Goal: Task Accomplishment & Management: Use online tool/utility

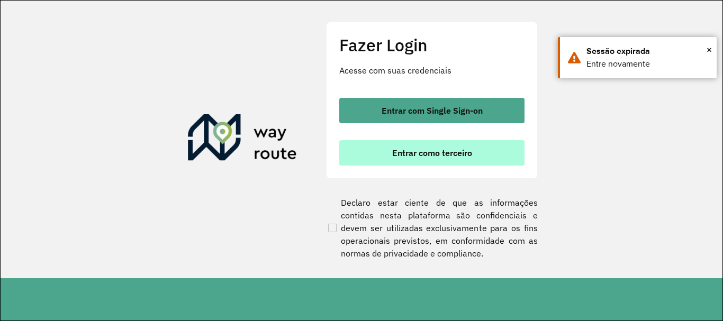
click at [458, 149] on span "Entrar como terceiro" at bounding box center [432, 153] width 80 height 8
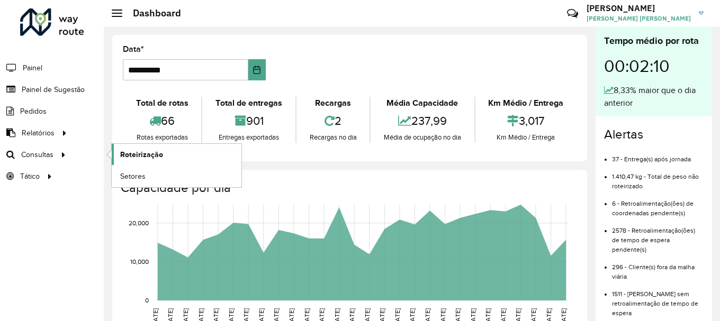
click at [146, 160] on span "Roteirização" at bounding box center [141, 154] width 43 height 11
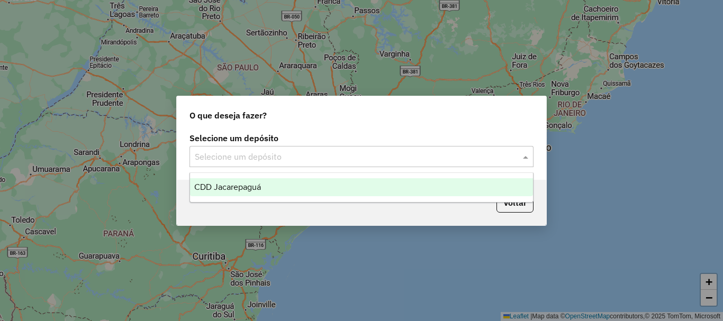
click at [280, 152] on input "text" at bounding box center [351, 157] width 312 height 13
click at [268, 190] on div "CDD Jacarepaguá" at bounding box center [361, 187] width 343 height 18
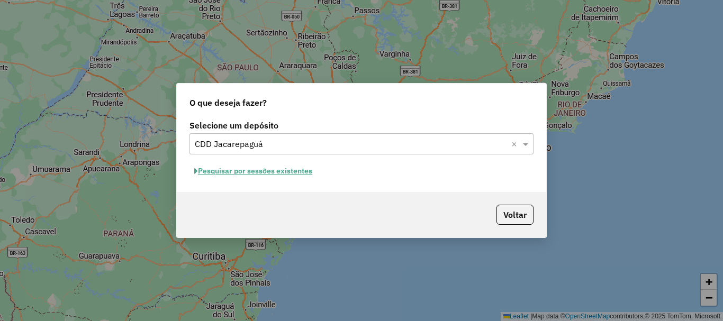
click at [264, 171] on button "Pesquisar por sessões existentes" at bounding box center [254, 171] width 128 height 16
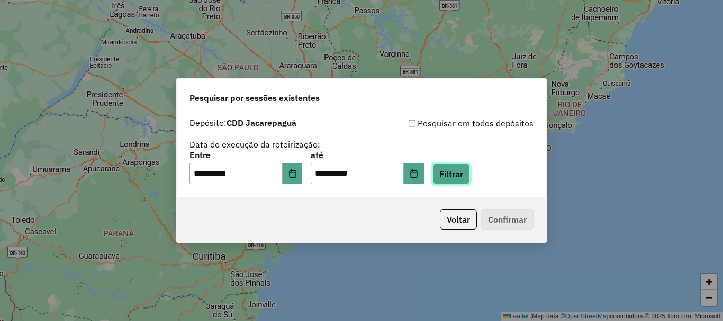
click at [457, 173] on button "Filtrar" at bounding box center [452, 174] width 38 height 20
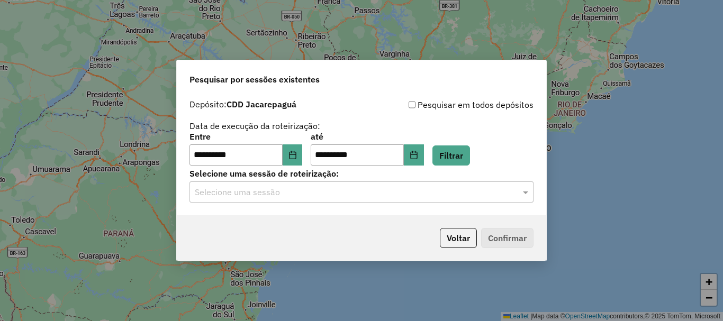
click at [402, 199] on div "Selecione uma sessão" at bounding box center [362, 192] width 344 height 21
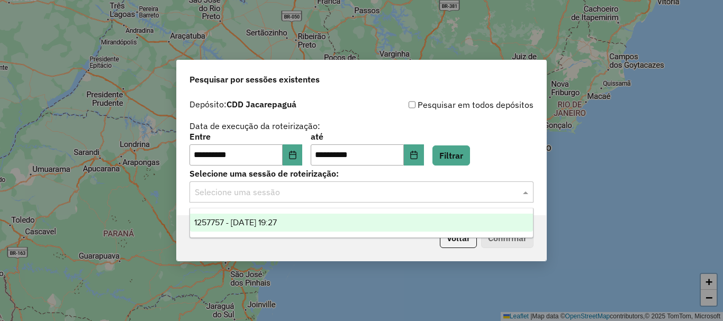
click at [357, 219] on div "1257757 - 02/09/2025 19:27" at bounding box center [361, 223] width 343 height 18
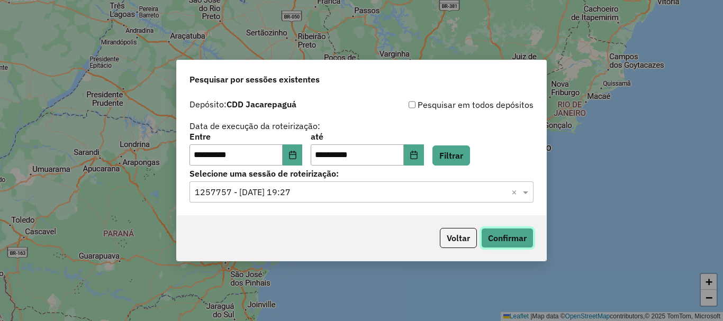
click at [518, 245] on button "Confirmar" at bounding box center [507, 238] width 52 height 20
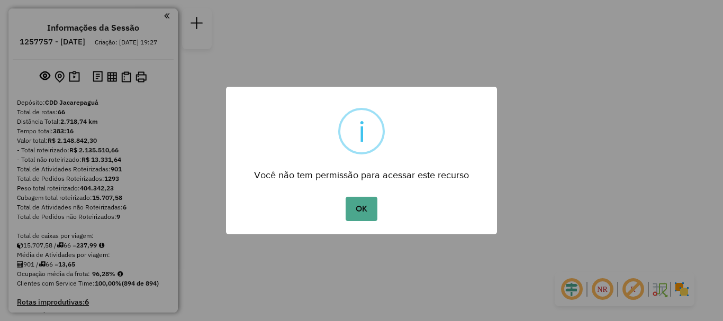
scroll to position [3331, 0]
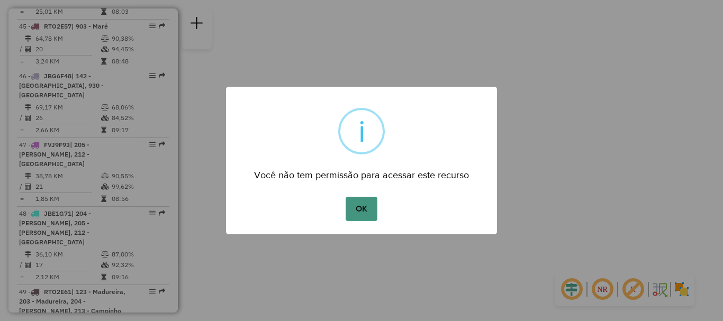
click at [361, 214] on button "OK" at bounding box center [361, 209] width 31 height 24
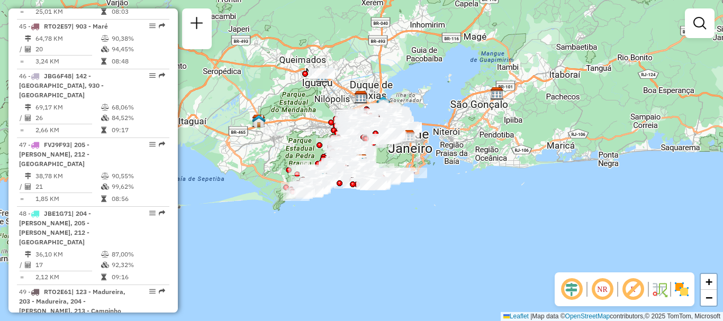
select select "**********"
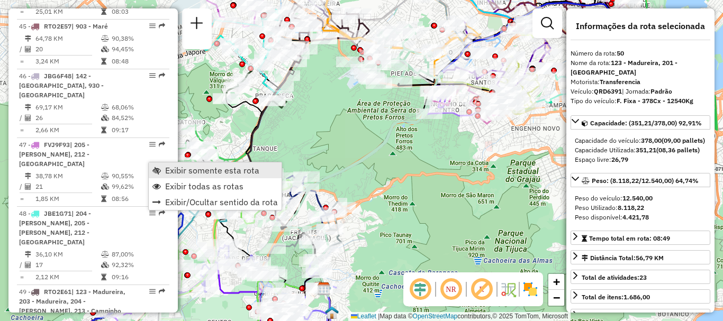
click at [165, 168] on span "Exibir somente esta rota" at bounding box center [212, 170] width 94 height 8
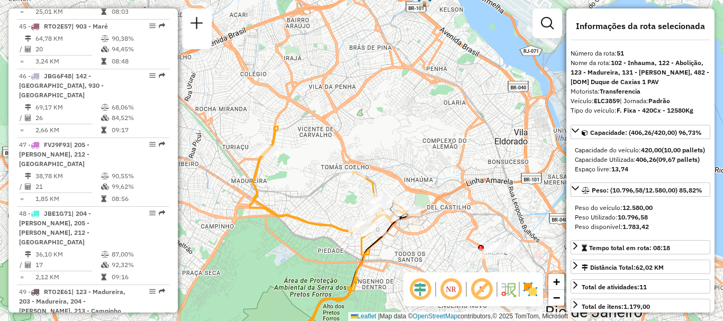
scroll to position [2323, 0]
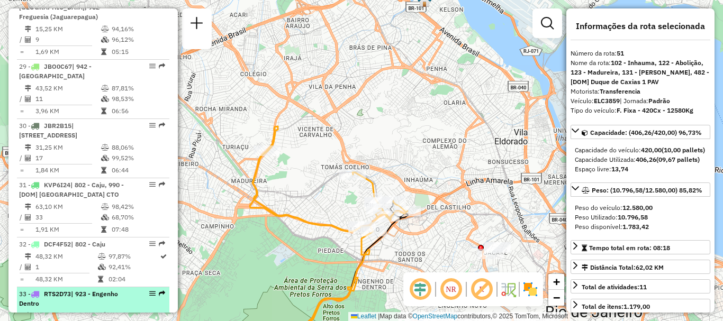
click at [121, 287] on li "33 - RTS2D73 | 923 - Engenho Dentro 33,41 KM 89,80% / 13 97,79% = 2,57 KM 05:54" at bounding box center [93, 316] width 152 height 59
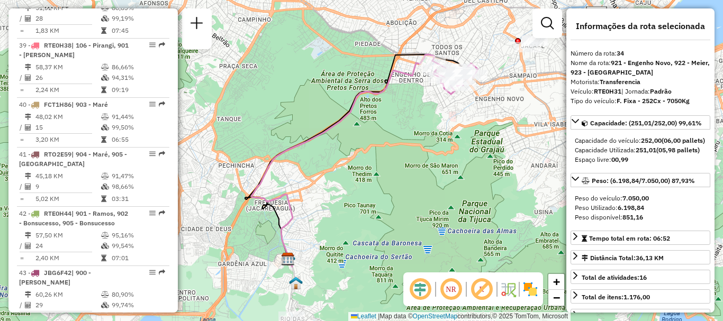
scroll to position [3193, 0]
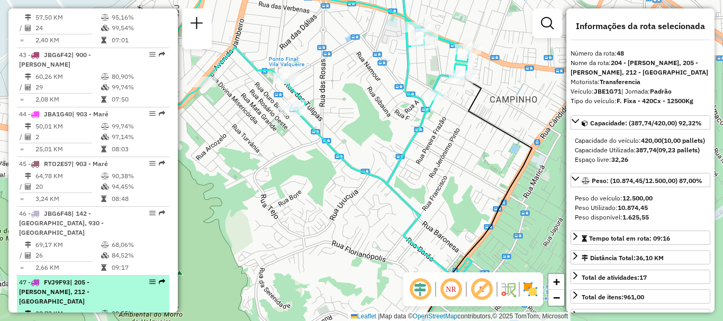
click at [140, 276] on li "47 - FVJ9F93 | 205 - Bento Ribeiro, 212 - Vila Valqueire 38,78 KM 90,55% / 21 9…" at bounding box center [93, 310] width 152 height 69
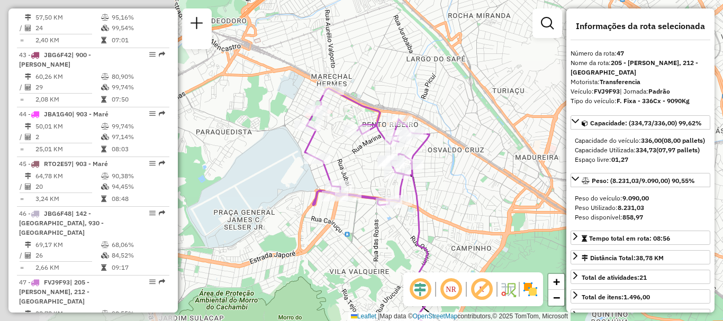
drag, startPoint x: 313, startPoint y: 118, endPoint x: 501, endPoint y: 118, distance: 187.9
click at [501, 118] on div "Janela de atendimento Grade de atendimento Capacidade Transportadoras Veículos …" at bounding box center [361, 160] width 723 height 321
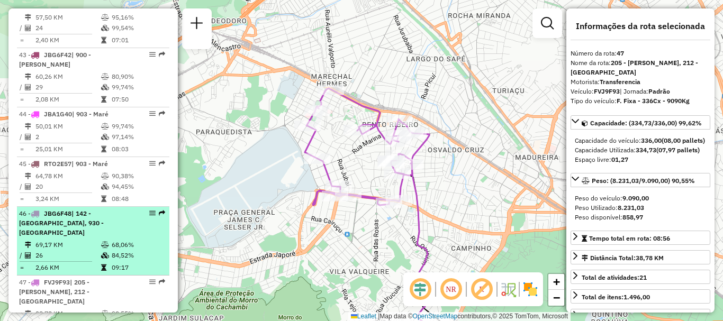
click at [32, 250] on td at bounding box center [29, 255] width 11 height 11
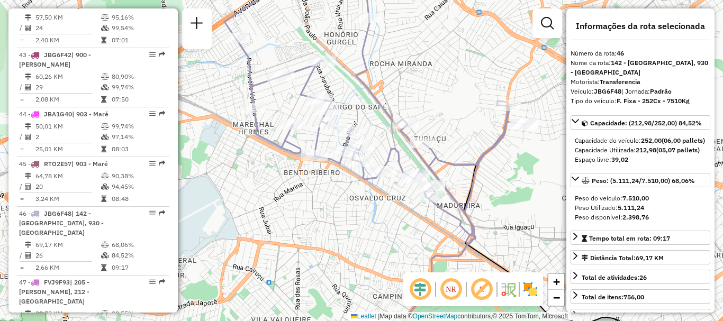
drag, startPoint x: 359, startPoint y: 95, endPoint x: 435, endPoint y: 111, distance: 77.5
click at [435, 111] on div "Janela de atendimento Grade de atendimento Capacidade Transportadoras Veículos …" at bounding box center [361, 160] width 723 height 321
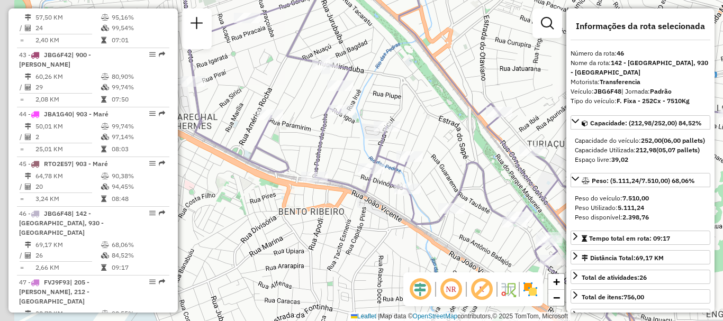
drag, startPoint x: 445, startPoint y: 168, endPoint x: 516, endPoint y: 186, distance: 73.1
click at [516, 186] on div "Janela de atendimento Grade de atendimento Capacidade Transportadoras Veículos …" at bounding box center [361, 160] width 723 height 321
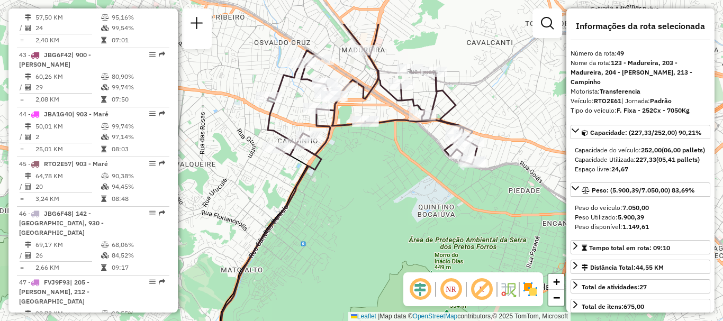
drag, startPoint x: 450, startPoint y: 36, endPoint x: 438, endPoint y: 94, distance: 59.0
click at [438, 94] on icon at bounding box center [372, 94] width 210 height 141
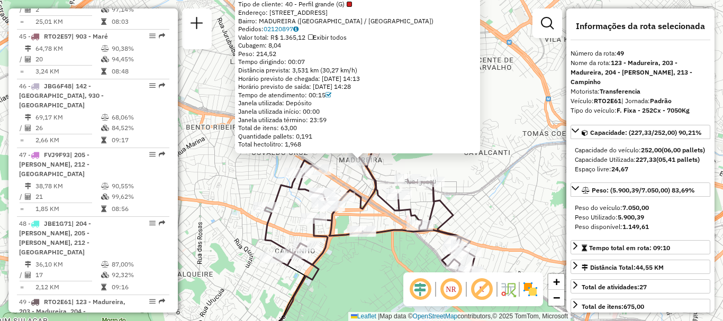
scroll to position [3408, 0]
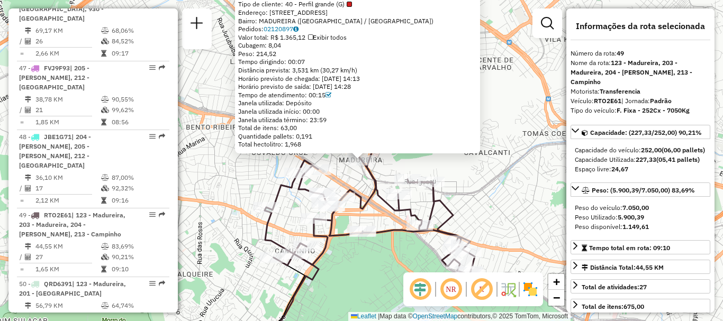
click at [269, 188] on div "55027085 - SUPERDOCE DISTRIBUID Tipo de cliente: 40 - Perfil grande (G) Endereç…" at bounding box center [361, 160] width 723 height 321
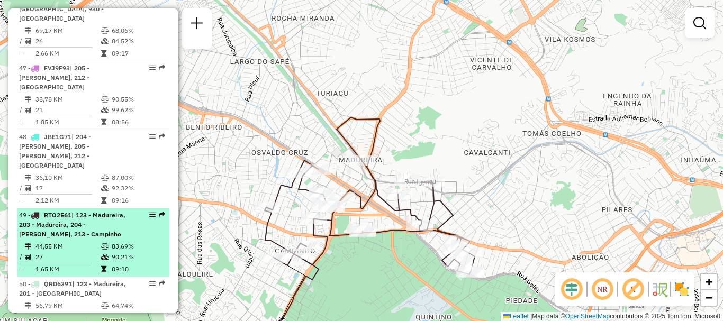
click at [132, 211] on div "49 - RTO2E61 | 123 - Madureira, 203 - Madureira, 204 - Oswaldo Cruz, 213 - Camp…" at bounding box center [93, 225] width 148 height 29
select select "**********"
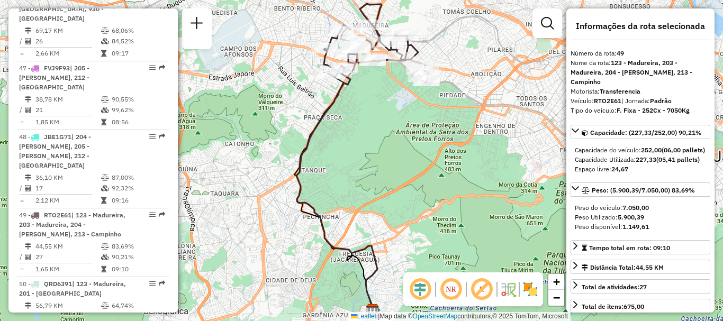
scroll to position [1711, 0]
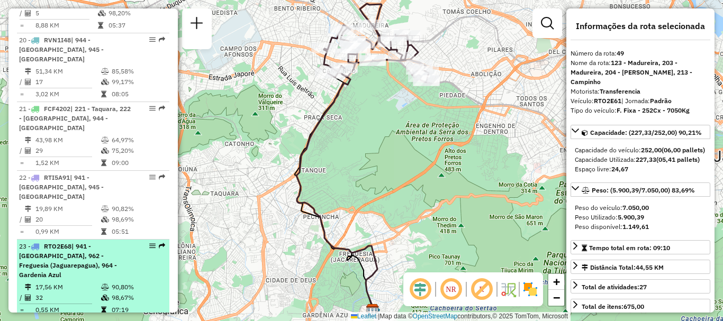
click at [133, 282] on td "90,80%" at bounding box center [137, 287] width 53 height 11
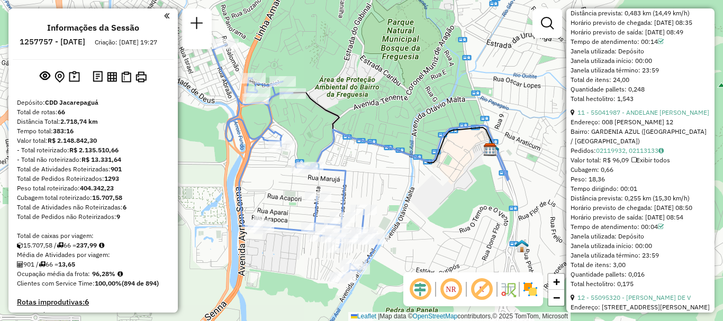
scroll to position [3134, 0]
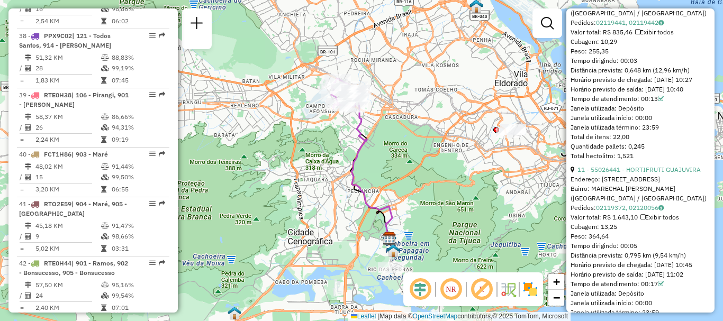
scroll to position [2927, 0]
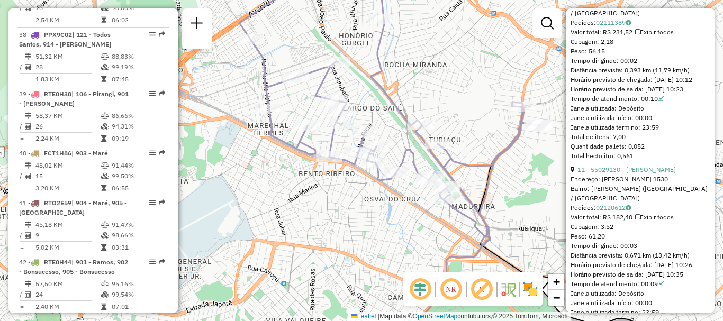
drag, startPoint x: 388, startPoint y: 119, endPoint x: 406, endPoint y: 123, distance: 19.1
click at [406, 123] on icon at bounding box center [389, 109] width 301 height 273
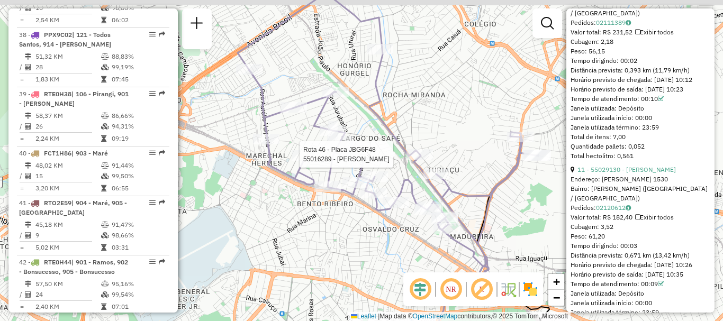
drag, startPoint x: 430, startPoint y: 104, endPoint x: 429, endPoint y: 135, distance: 30.7
click at [429, 135] on div "Rota 46 - Placa JBG6F48 55016289 - RICARDO ADRIANO PEIX Janela de atendimento G…" at bounding box center [361, 160] width 723 height 321
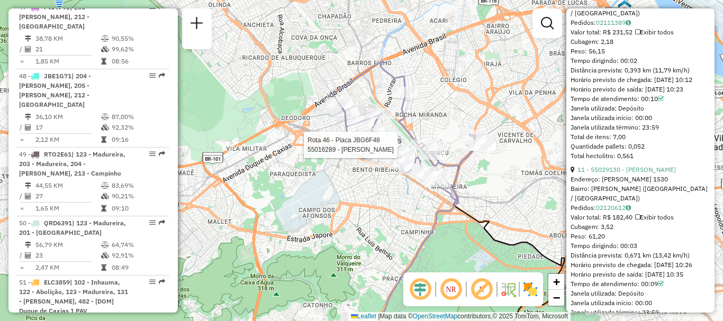
scroll to position [2451, 0]
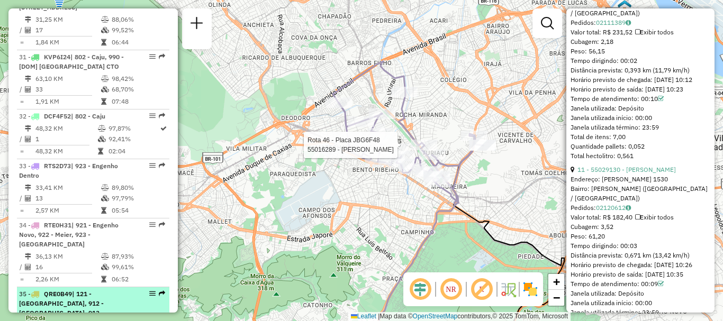
click at [110, 290] on span "| 121 - Todos Santos, 912 - Riachuelo, 913 - Cachambi, 921 - Engenho Novo" at bounding box center [75, 313] width 112 height 46
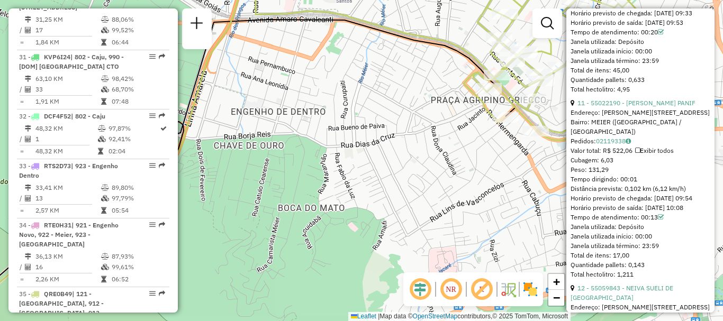
scroll to position [3134, 0]
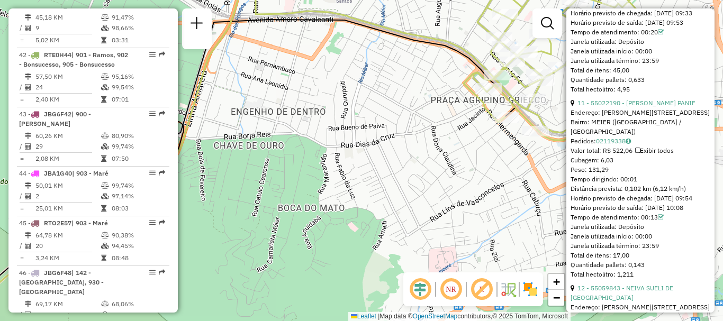
drag, startPoint x: 58, startPoint y: 181, endPoint x: 74, endPoint y: 176, distance: 16.6
